Goal: Task Accomplishment & Management: Complete application form

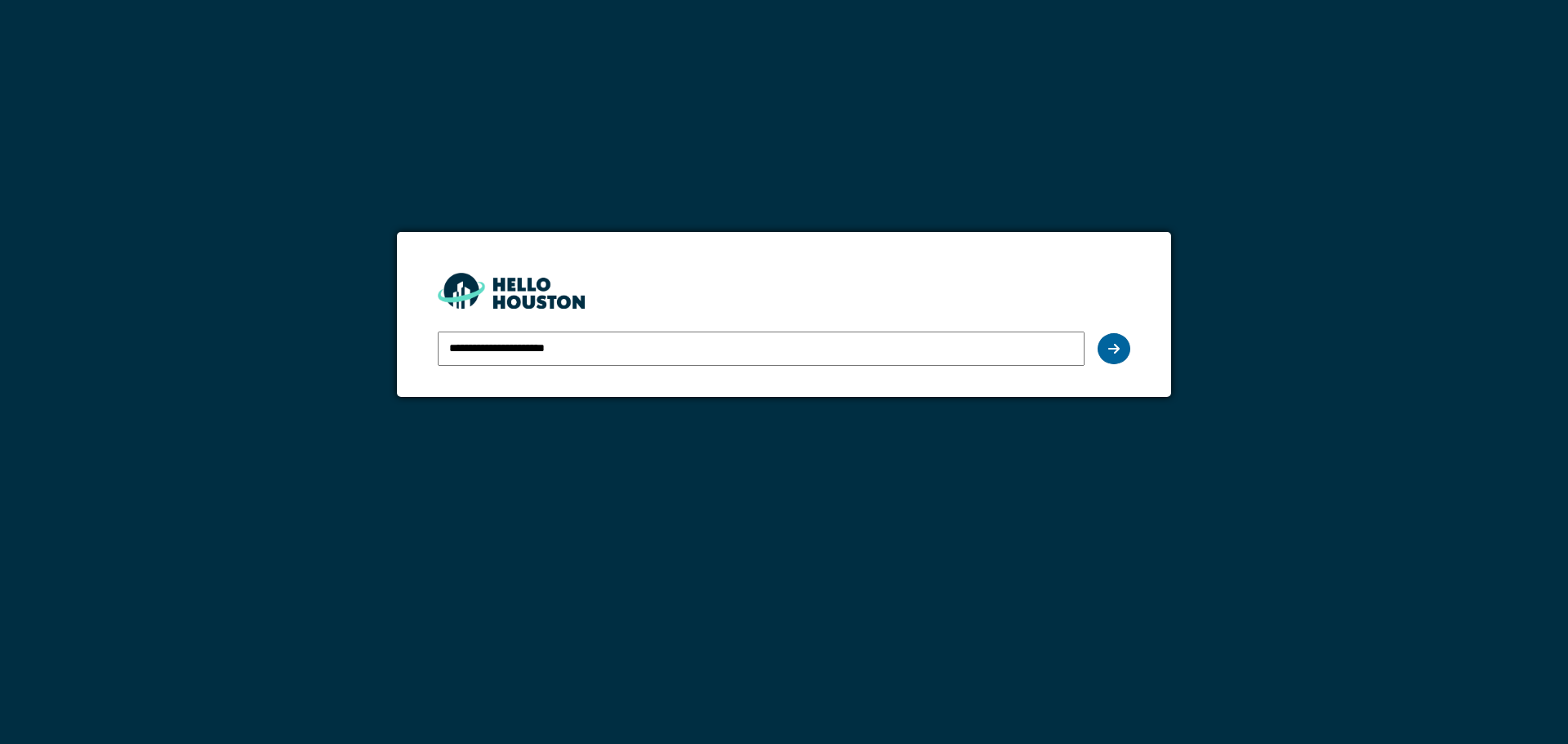
click at [1105, 347] on div at bounding box center [1113, 349] width 33 height 31
